Goal: Task Accomplishment & Management: Manage account settings

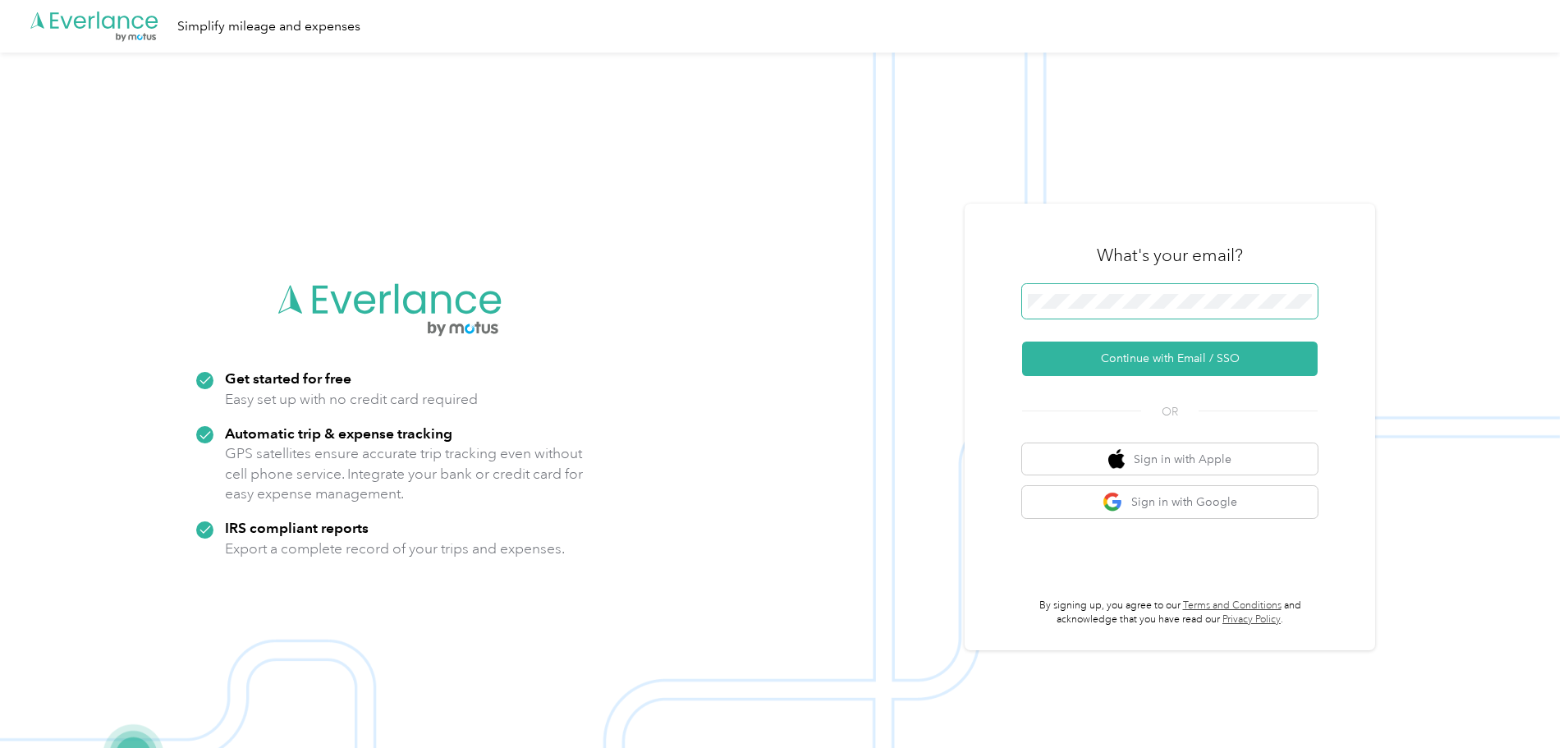
click at [1168, 312] on span at bounding box center [1169, 301] width 295 height 35
click at [1140, 355] on button "Continue with Email / SSO" at bounding box center [1169, 359] width 295 height 35
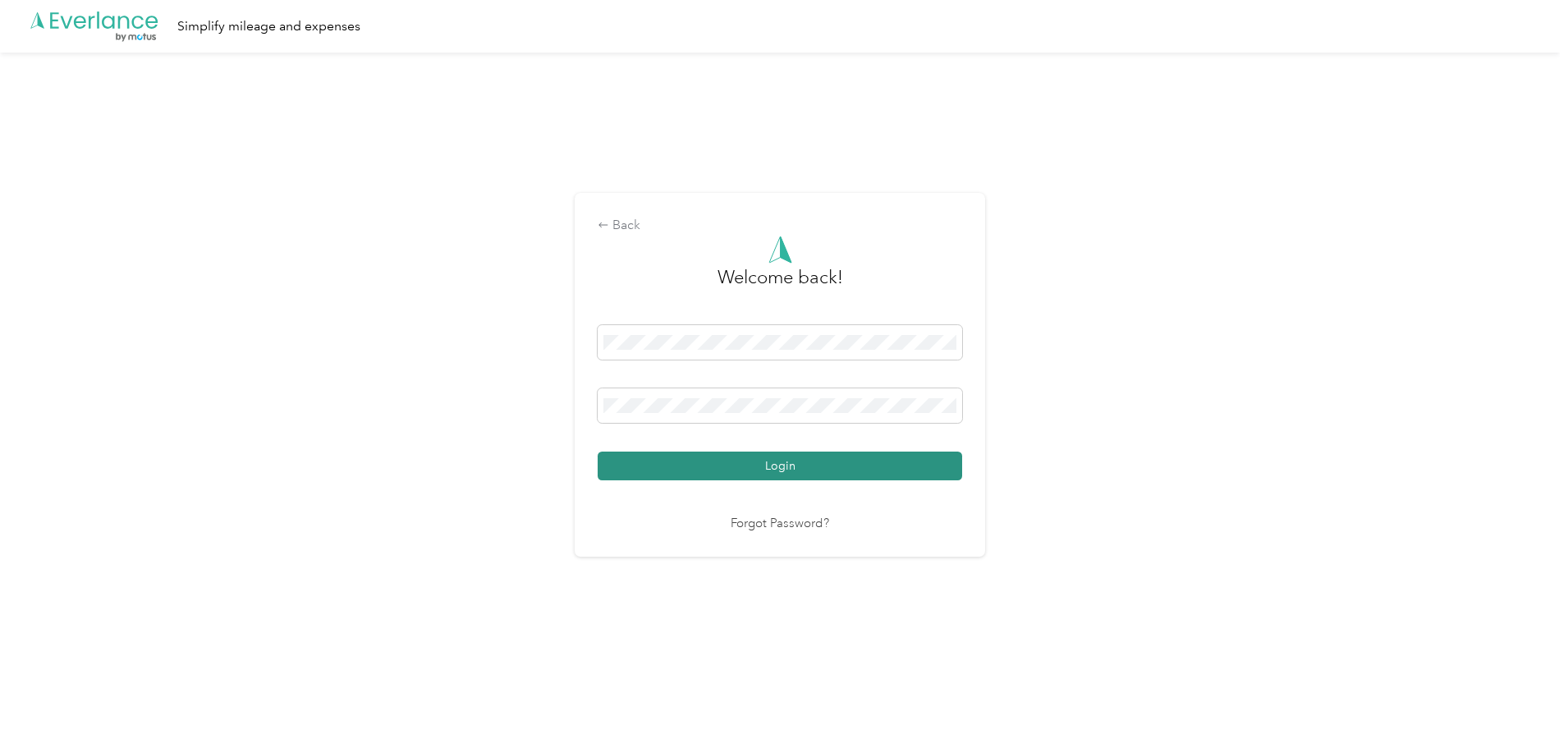
click at [785, 460] on button "Login" at bounding box center [780, 466] width 365 height 29
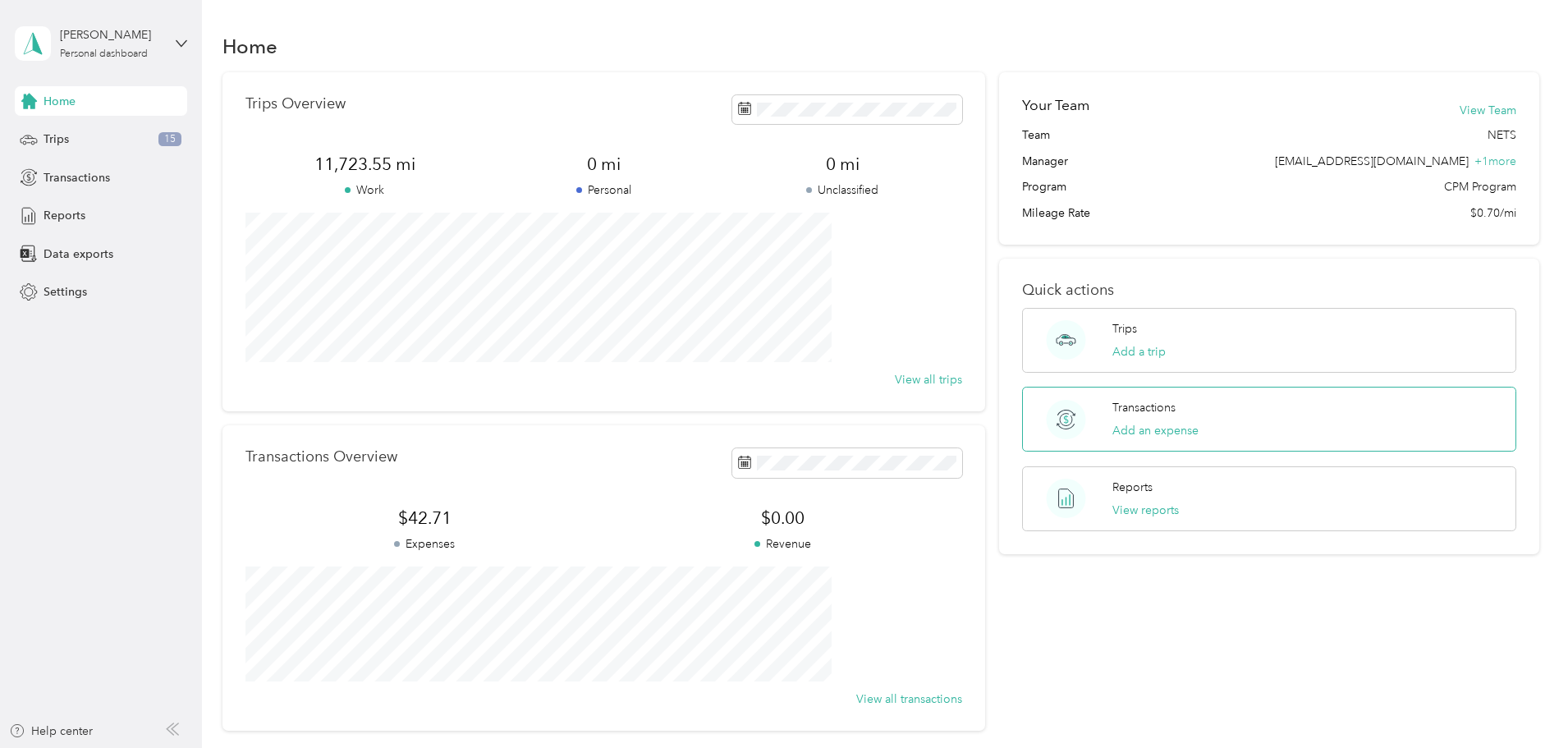
click at [1128, 419] on div "Transactions Add an expense" at bounding box center [1155, 419] width 86 height 40
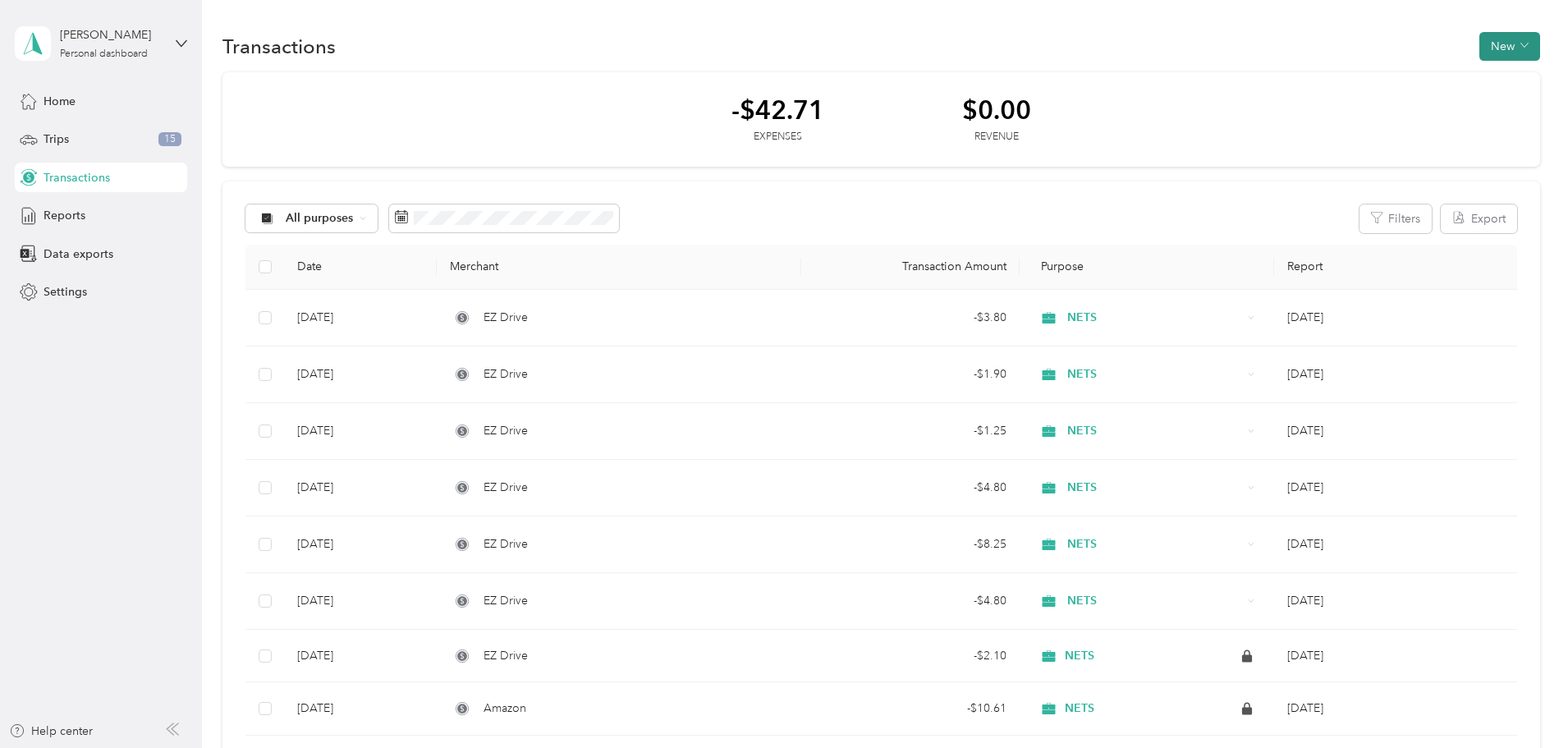
click at [1520, 42] on icon "button" at bounding box center [1524, 45] width 8 height 8
click at [1398, 76] on span "Expense" at bounding box center [1391, 78] width 45 height 17
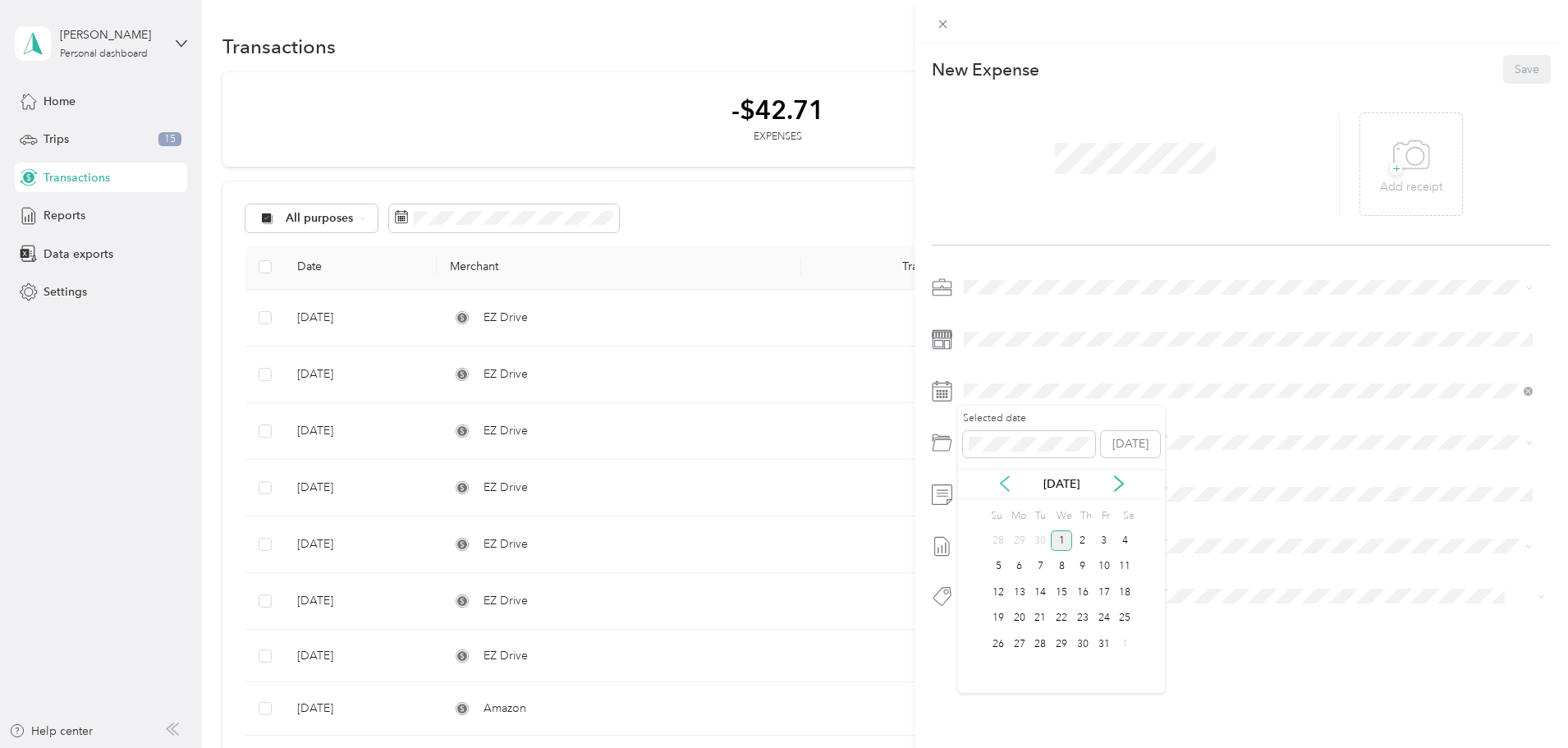
click at [1009, 485] on icon at bounding box center [1005, 484] width 17 height 17
click at [1041, 649] on div "30" at bounding box center [1041, 644] width 21 height 21
click at [999, 603] on span "[DATE]" at bounding box center [982, 599] width 36 height 17
click at [1509, 71] on button "Save" at bounding box center [1527, 69] width 48 height 29
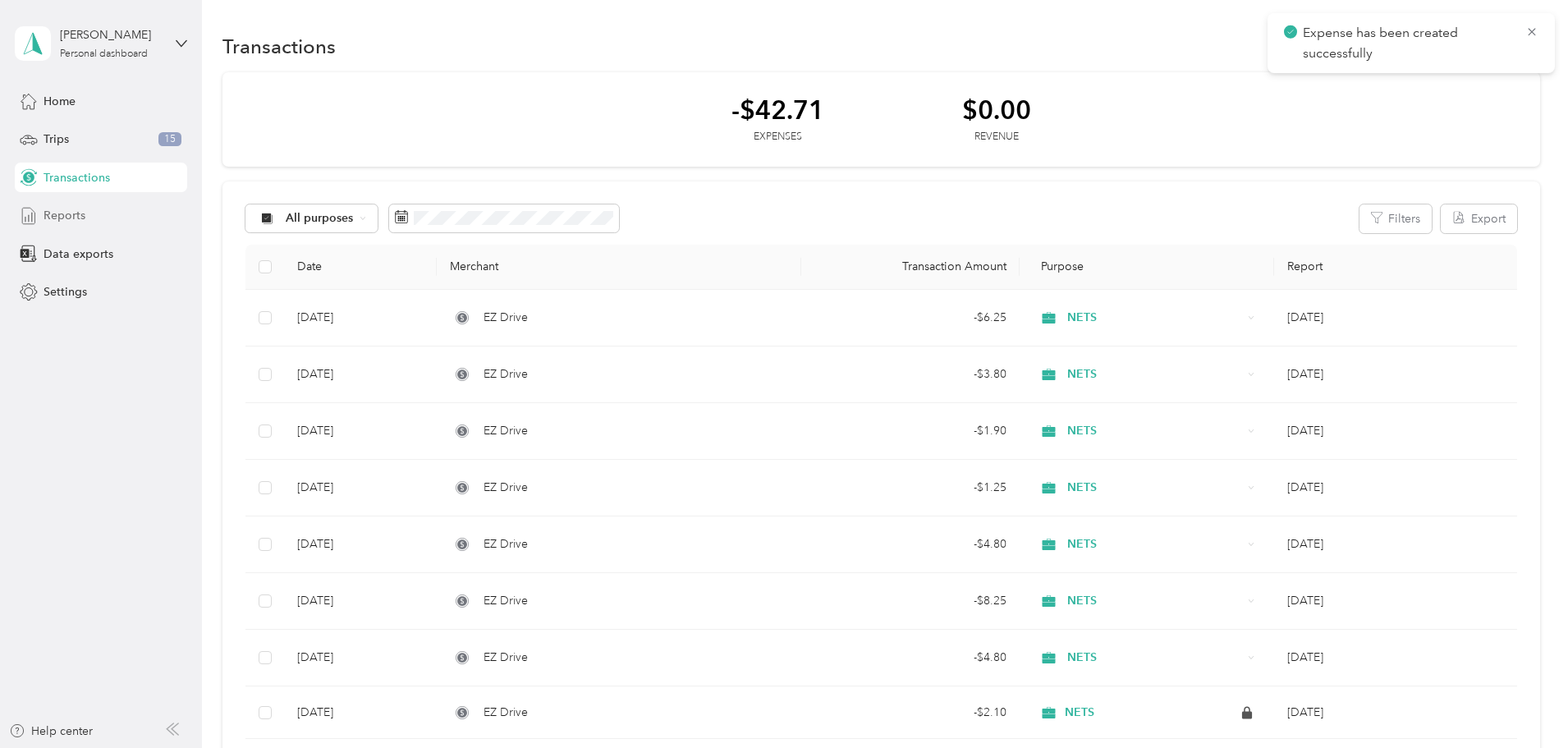
click at [71, 217] on span "Reports" at bounding box center [64, 215] width 42 height 17
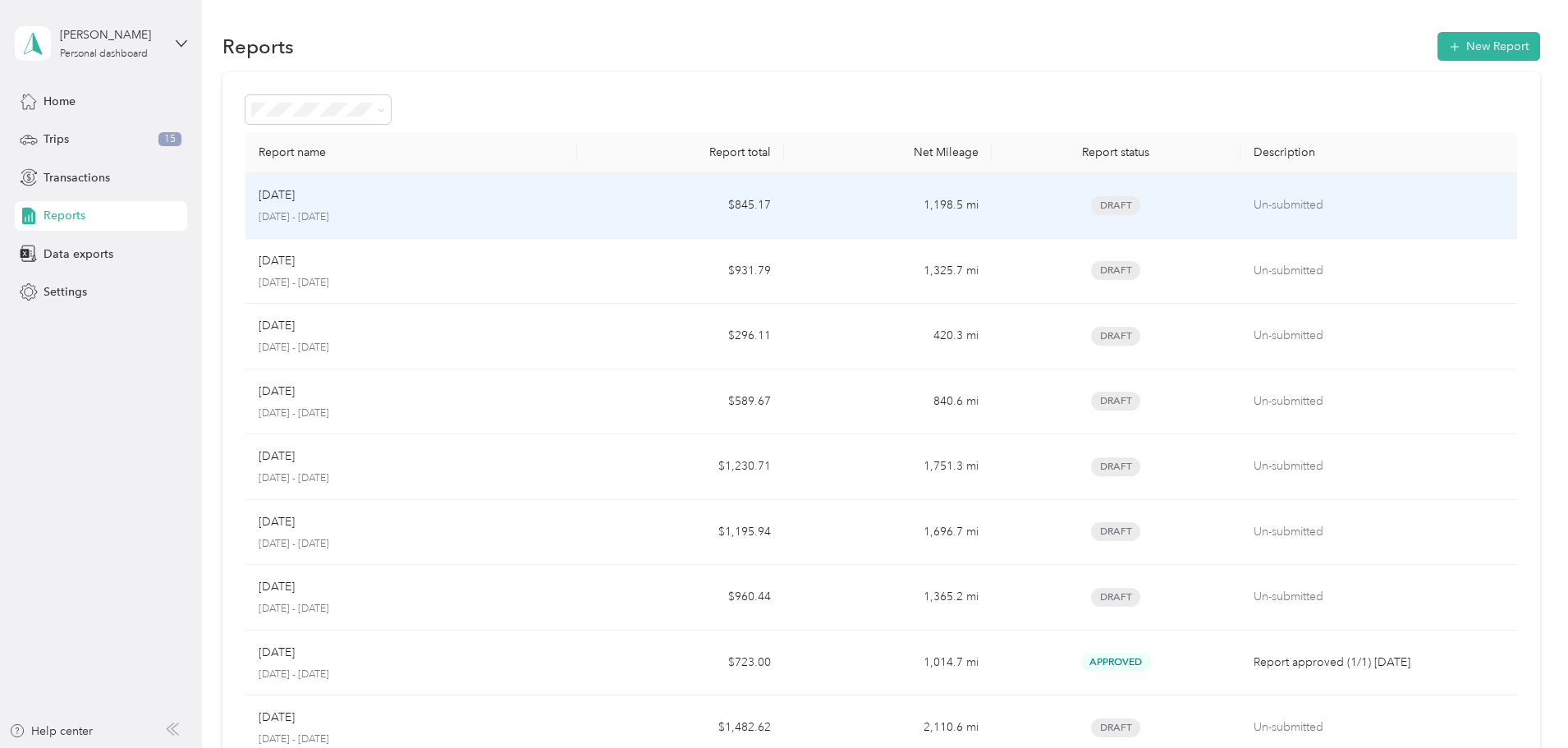
click at [659, 198] on td "$845.17" at bounding box center [680, 206] width 207 height 66
